Goal: Task Accomplishment & Management: Manage account settings

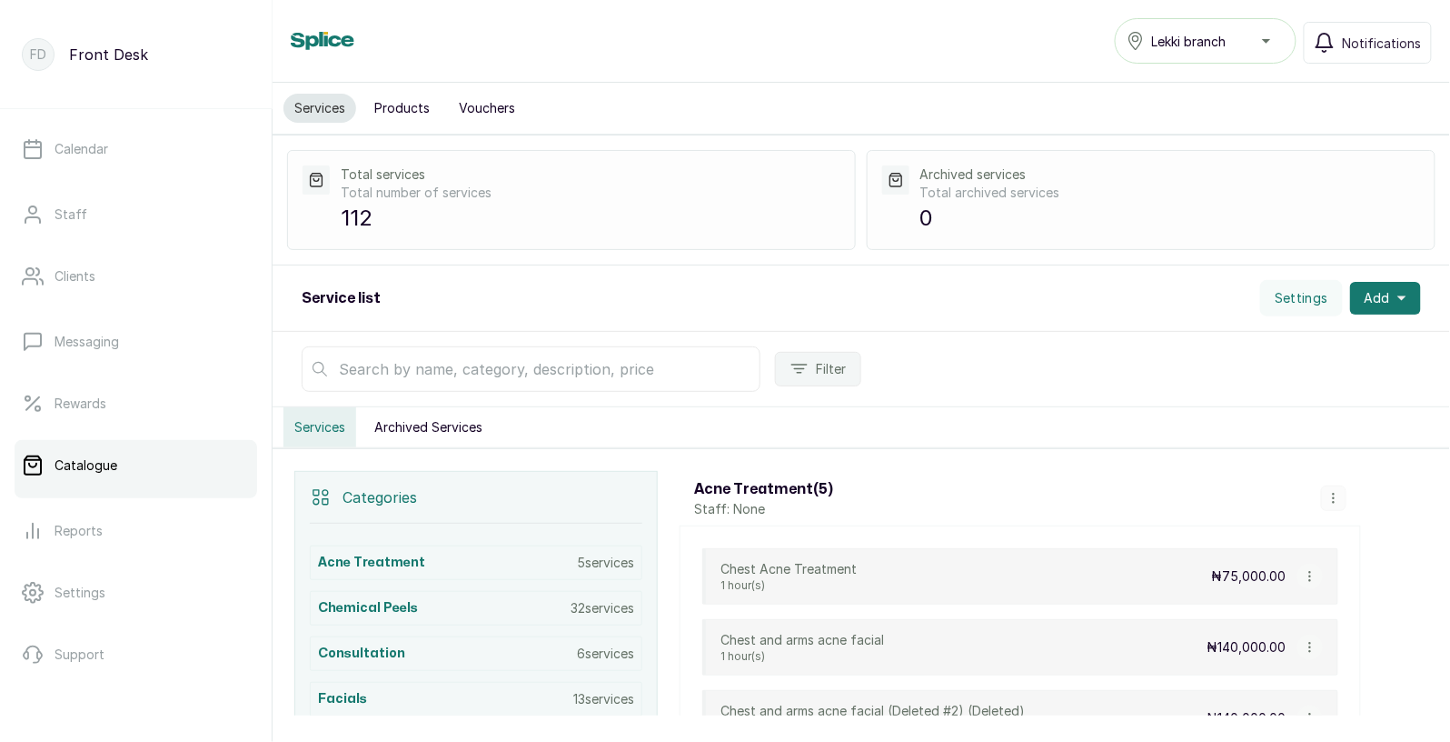
click at [469, 375] on input "text" at bounding box center [531, 368] width 459 height 45
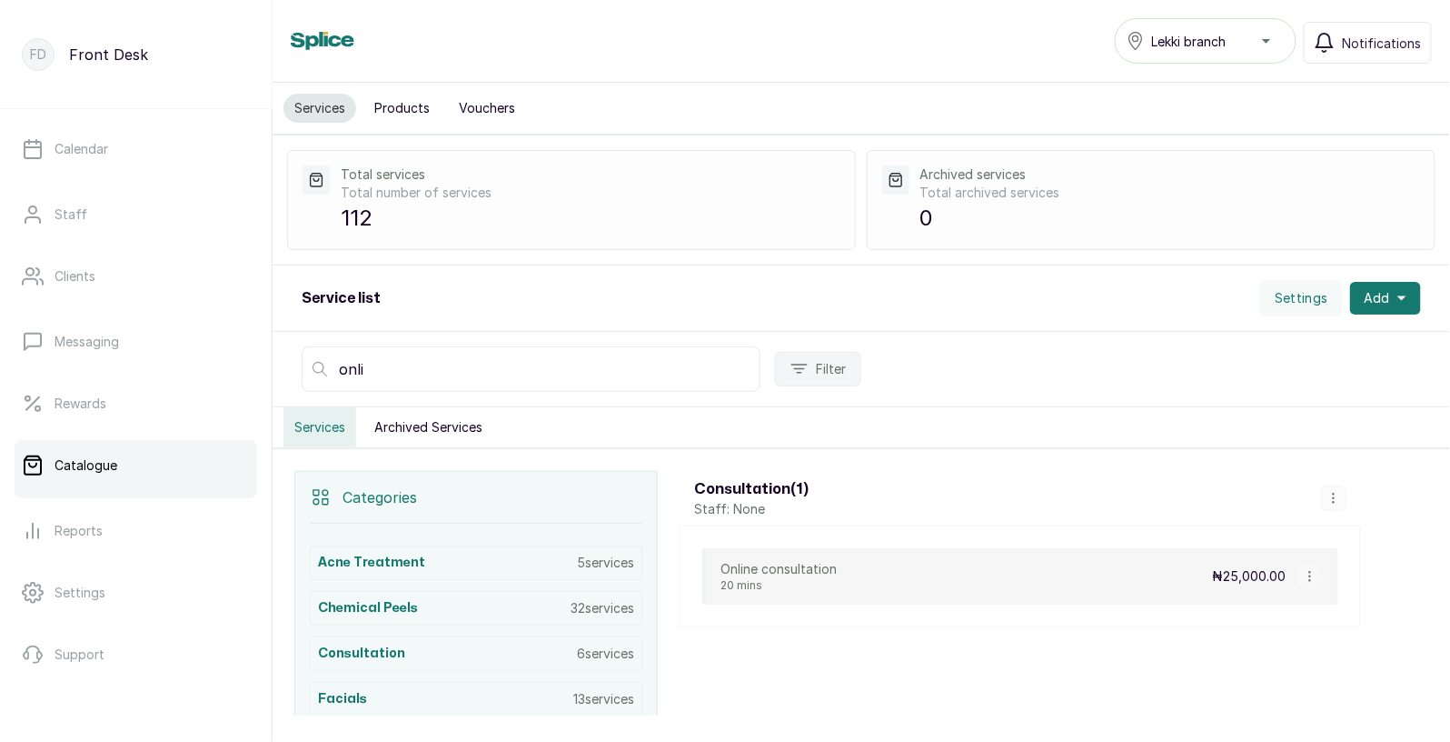
type input "onli"
click at [1310, 575] on icon "button" at bounding box center [1310, 576] width 13 height 13
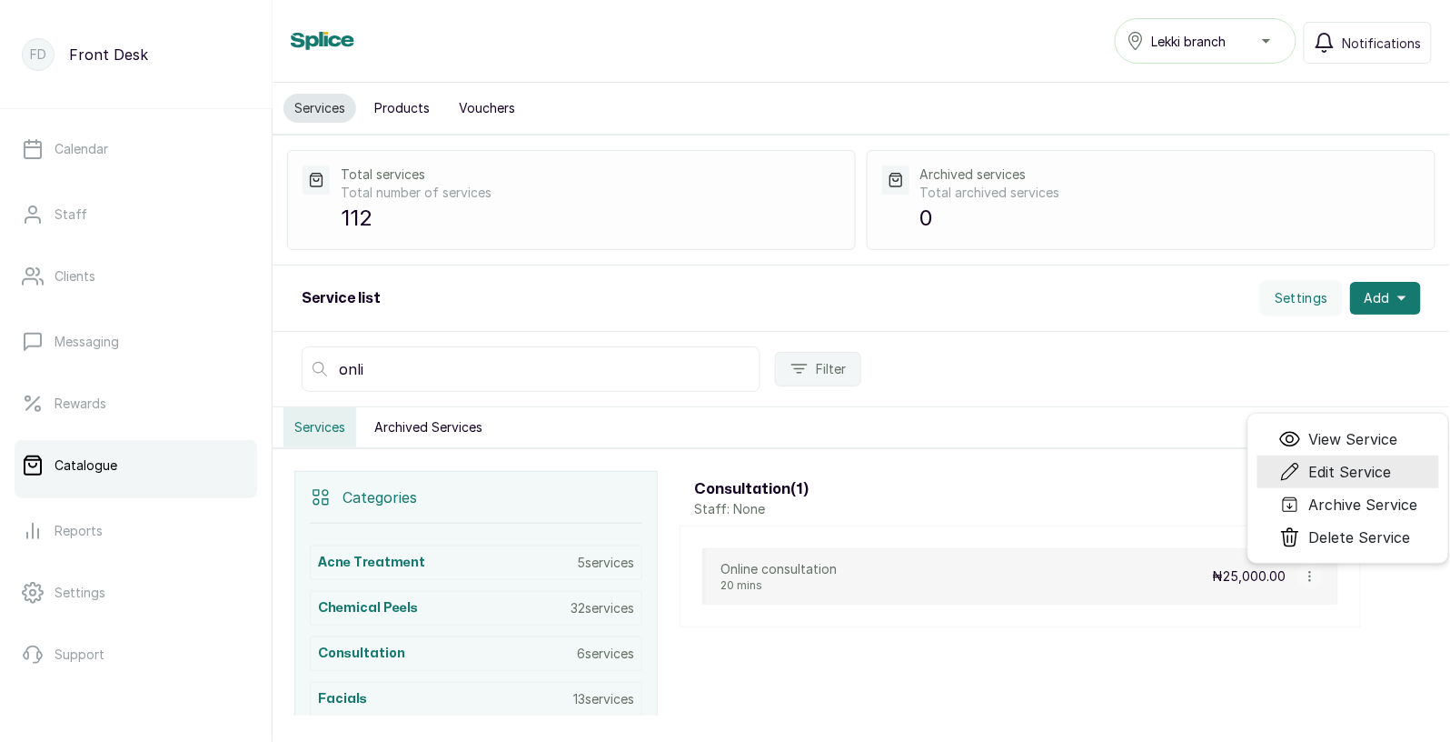
click at [1352, 468] on span "Edit Service" at bounding box center [1350, 472] width 83 height 22
select select "fixed"
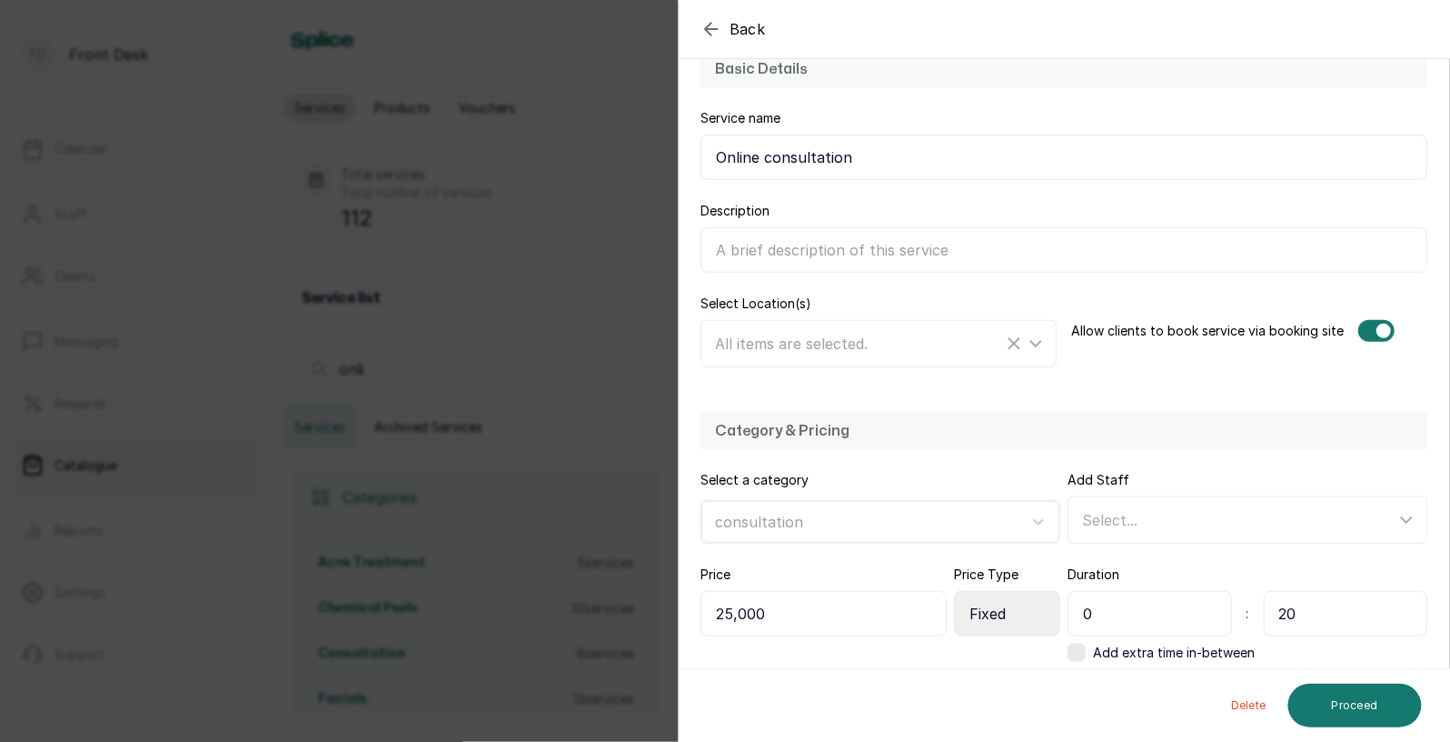
scroll to position [230, 0]
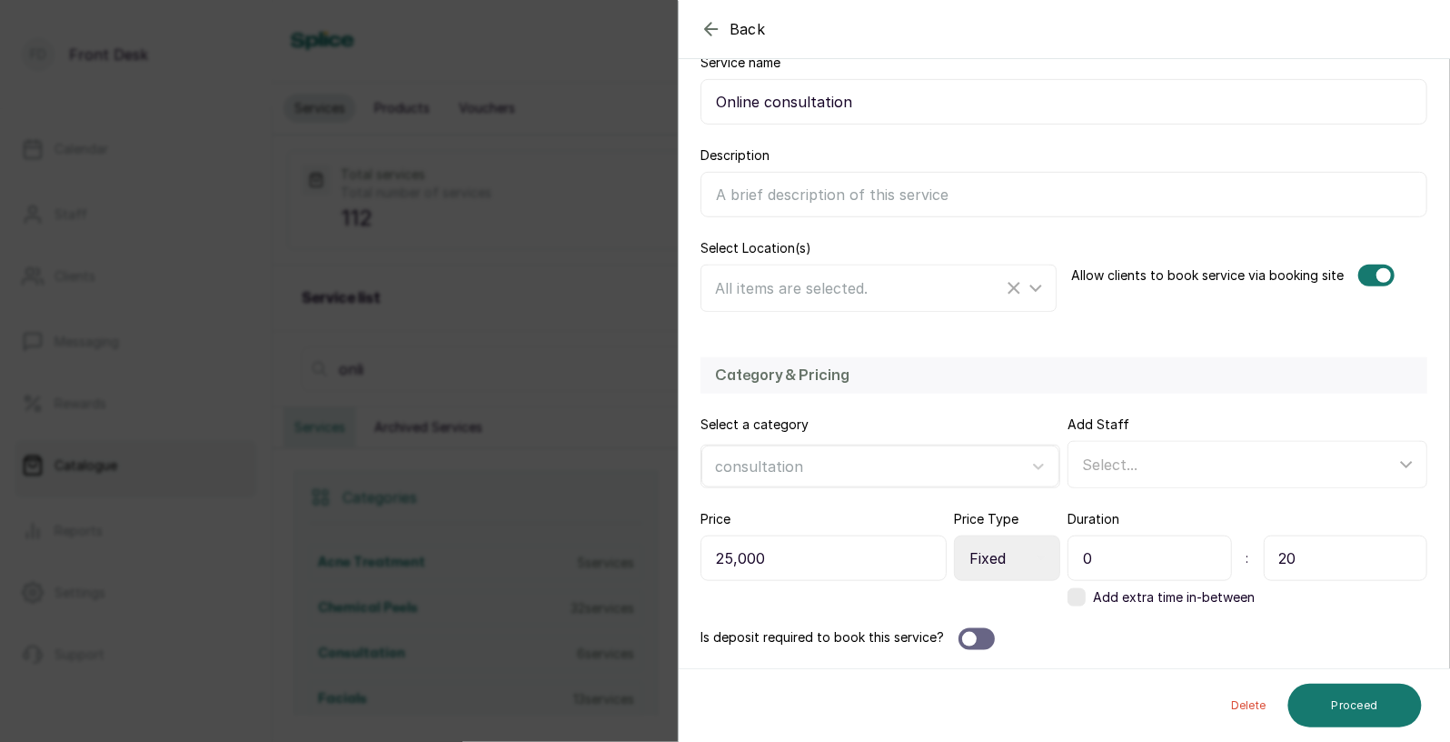
click at [819, 569] on input "25,000" at bounding box center [824, 557] width 246 height 45
type input "2"
type input "50,000"
click at [1355, 705] on button "Proceed" at bounding box center [1356, 705] width 134 height 44
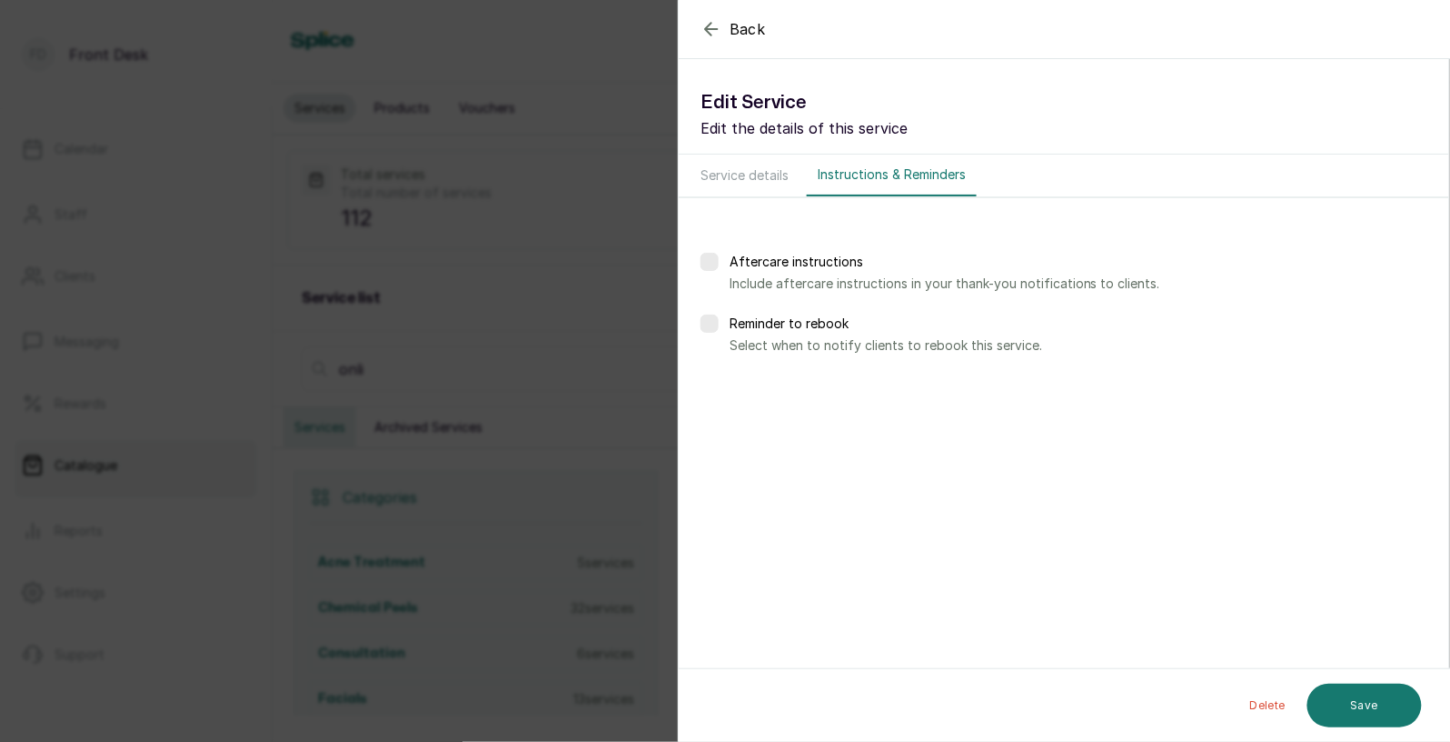
scroll to position [0, 0]
click at [1361, 696] on button "Save" at bounding box center [1365, 704] width 115 height 45
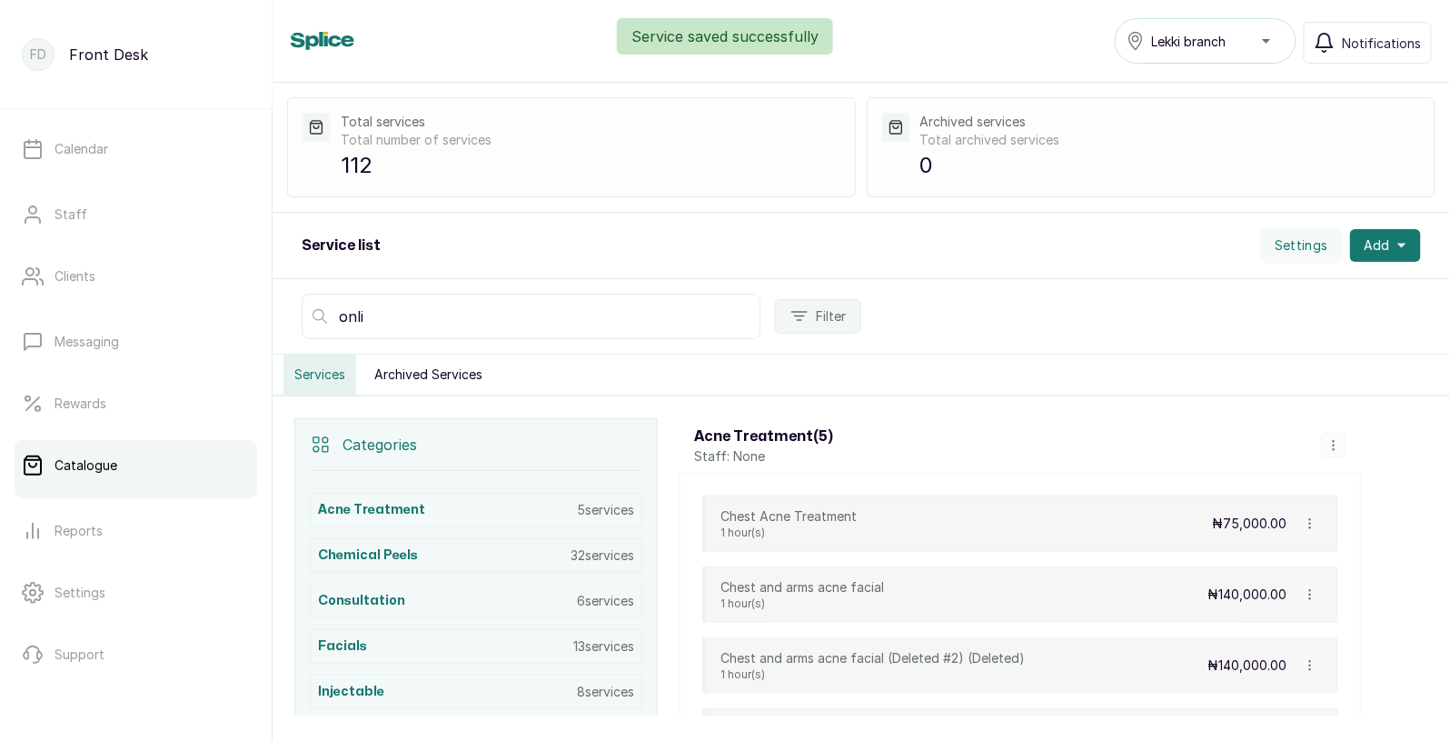
scroll to position [80, 0]
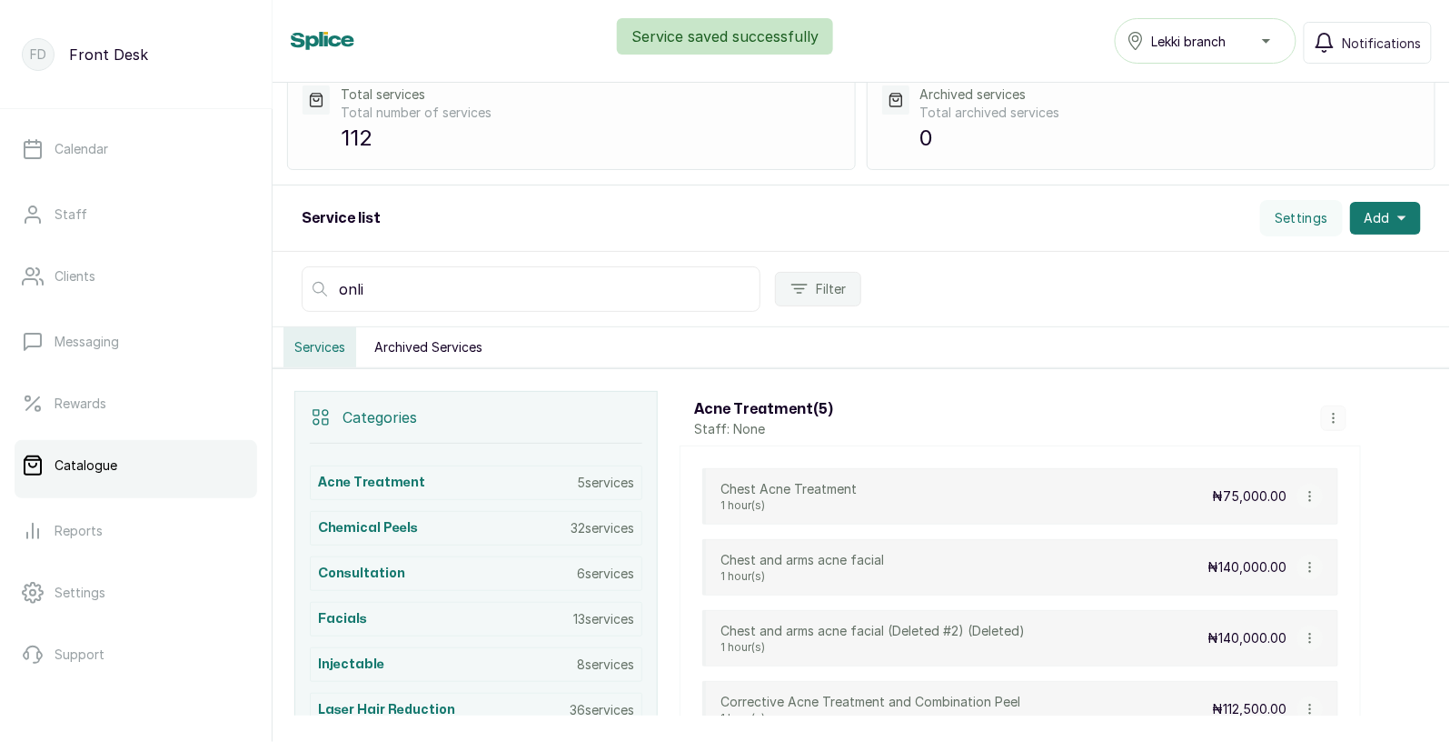
click at [594, 282] on input "onli" at bounding box center [531, 288] width 459 height 45
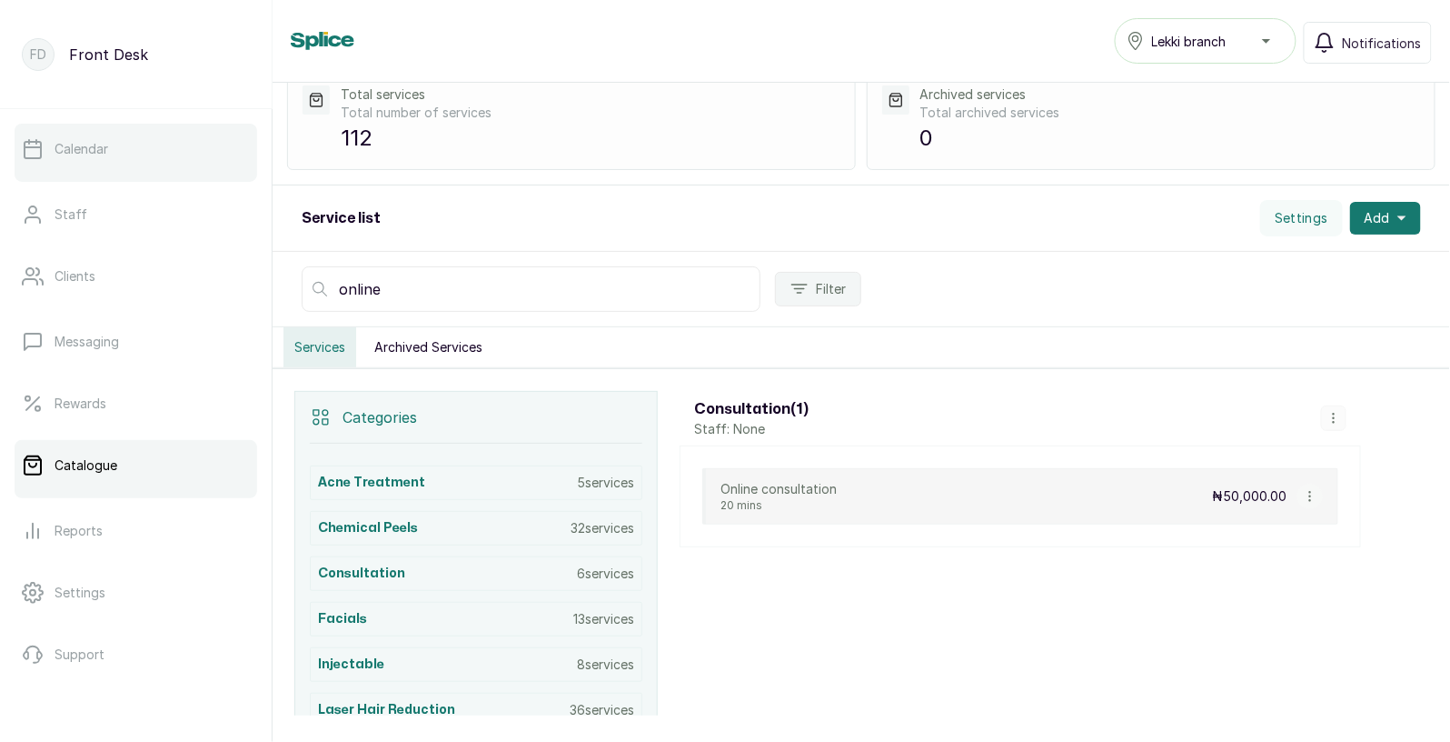
type input "online"
click at [95, 140] on p "Calendar" at bounding box center [82, 149] width 54 height 18
